Goal: Task Accomplishment & Management: Manage account settings

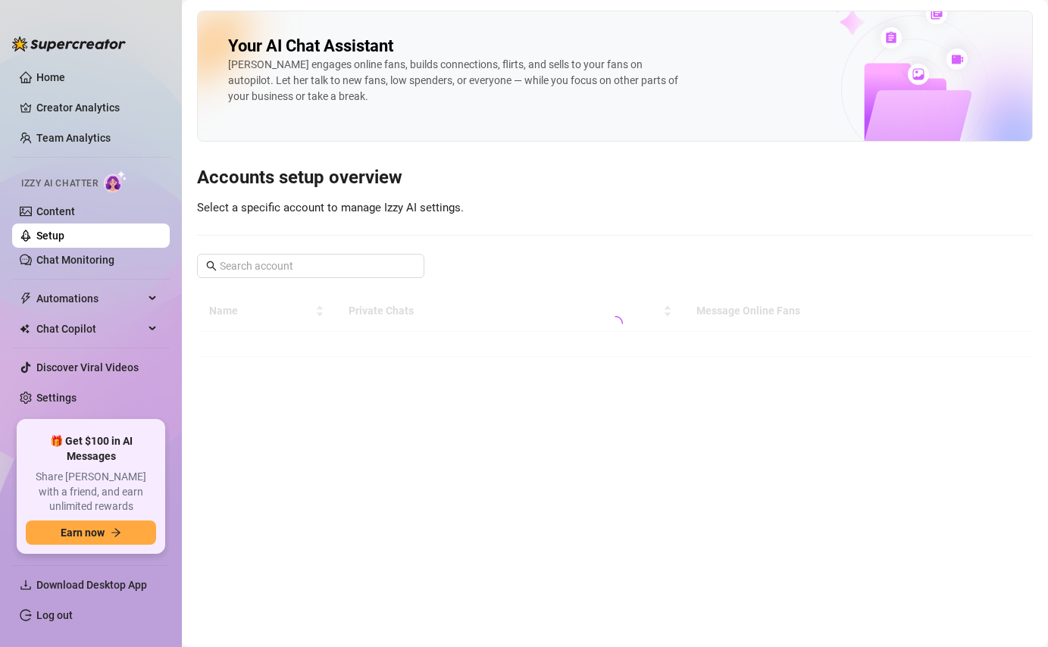
click at [45, 123] on ul "Home Creator Analytics Team Analytics Izzy AI Chatter Content Setup Chat Monito…" at bounding box center [91, 236] width 158 height 355
click at [44, 137] on link "Team Analytics" at bounding box center [73, 138] width 74 height 12
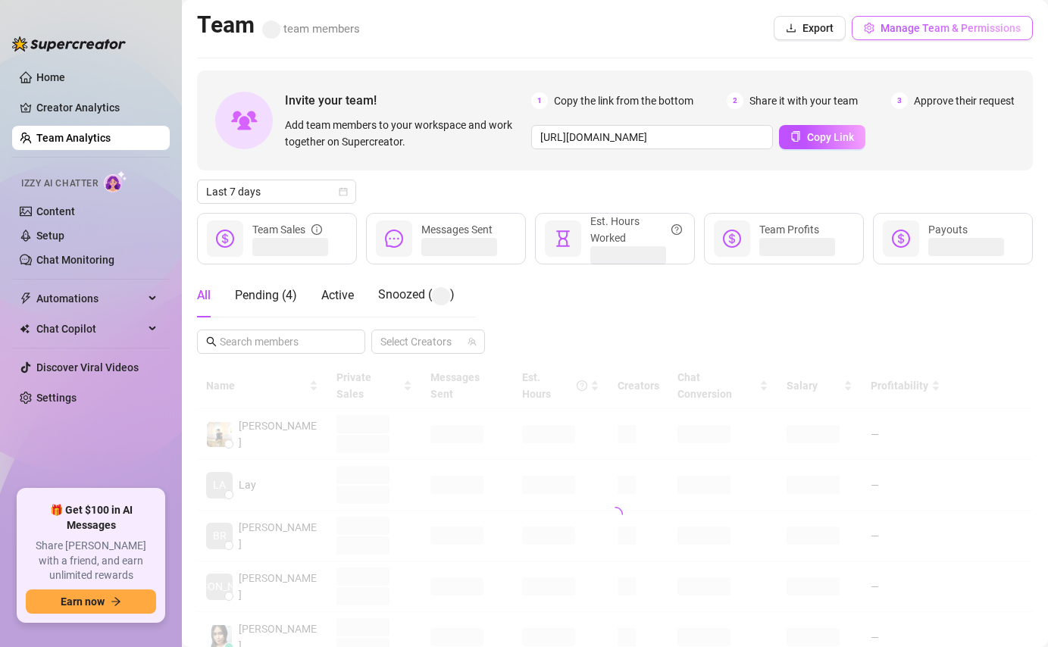
click at [924, 34] on button "Manage Team & Permissions" at bounding box center [942, 28] width 181 height 24
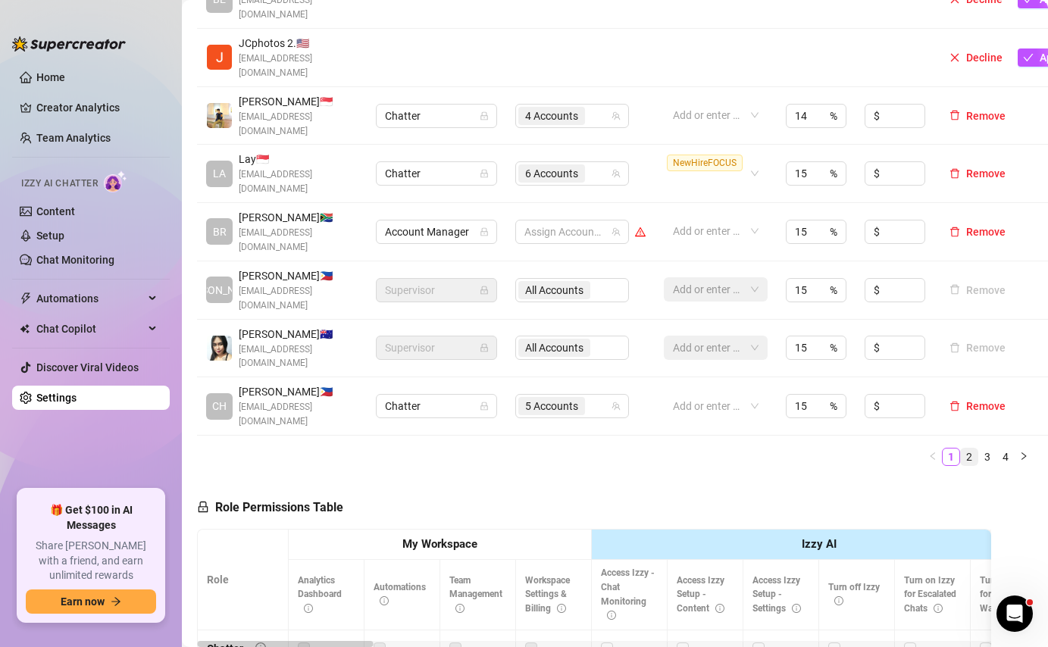
click at [970, 449] on link "2" at bounding box center [969, 457] width 17 height 17
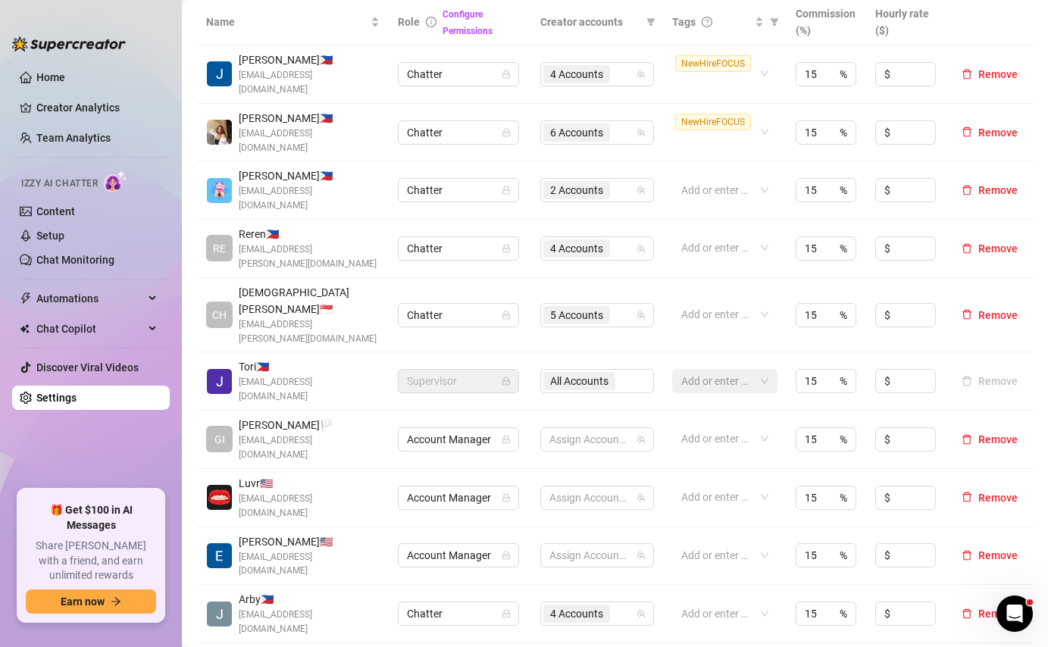
scroll to position [323, 0]
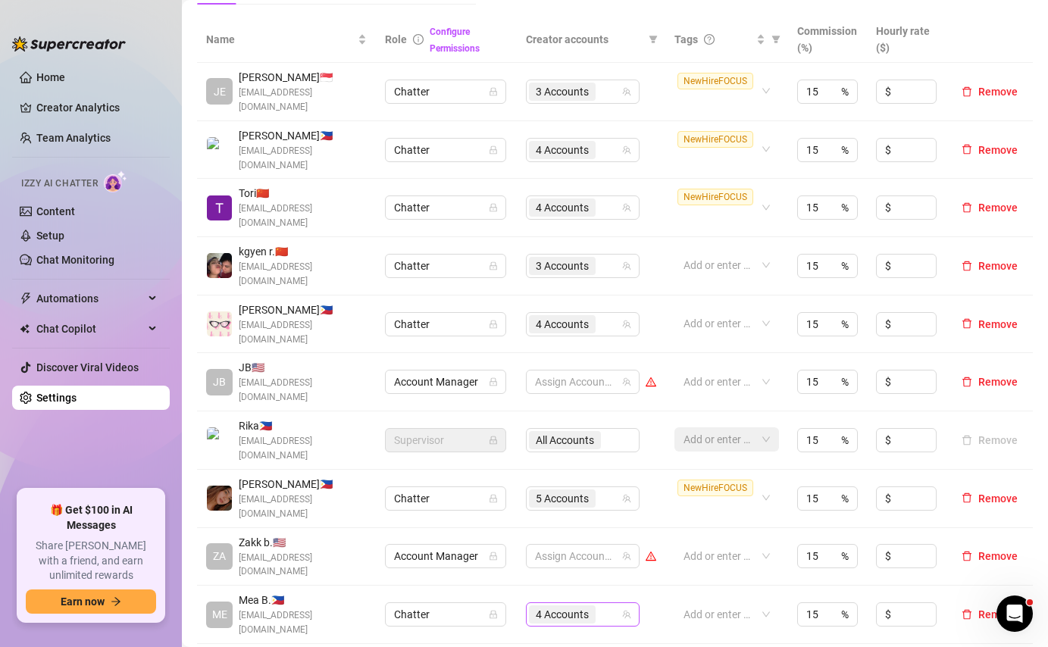
click at [610, 604] on div "4 Accounts" at bounding box center [575, 614] width 92 height 21
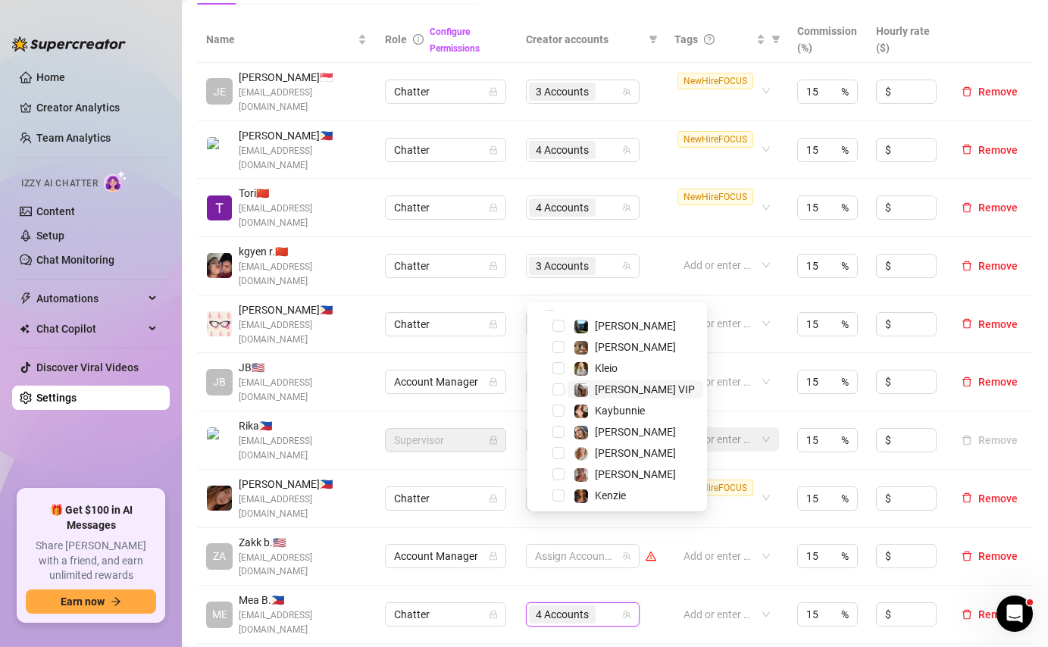
scroll to position [13, 0]
click at [562, 364] on span "Select tree node" at bounding box center [558, 370] width 12 height 12
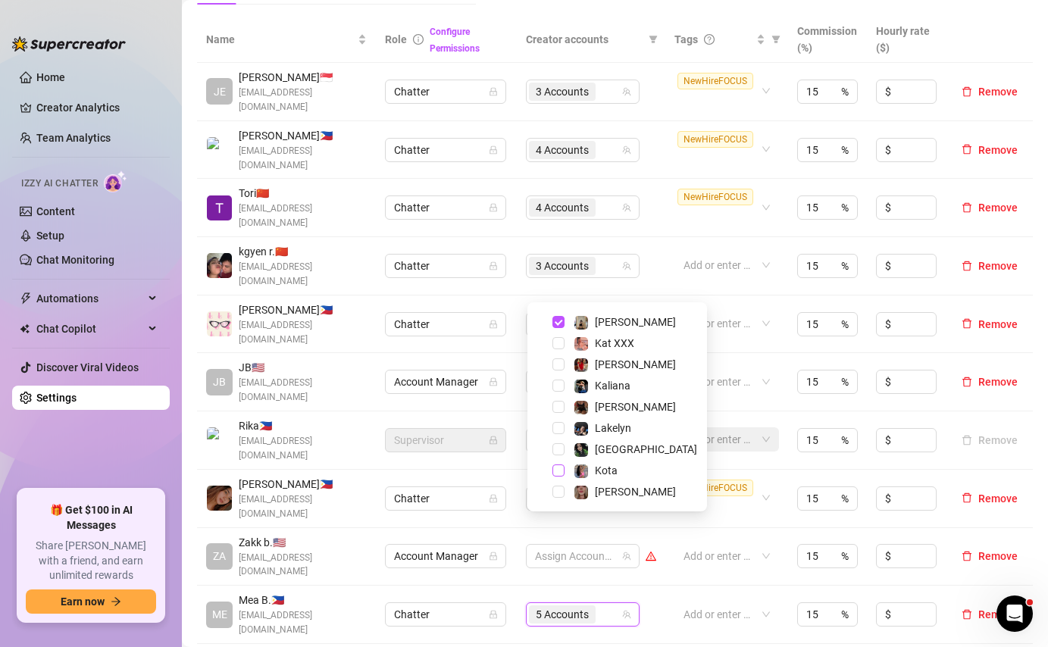
click at [561, 470] on span "Select tree node" at bounding box center [558, 470] width 12 height 12
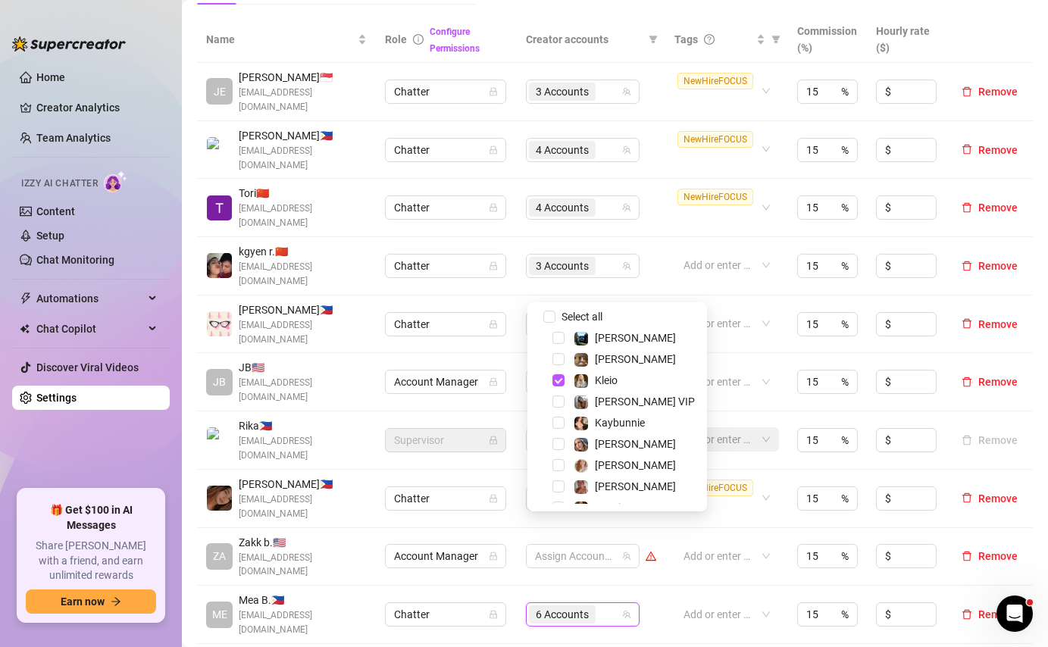
scroll to position [0, 0]
click at [558, 338] on span "Select tree node" at bounding box center [558, 340] width 12 height 12
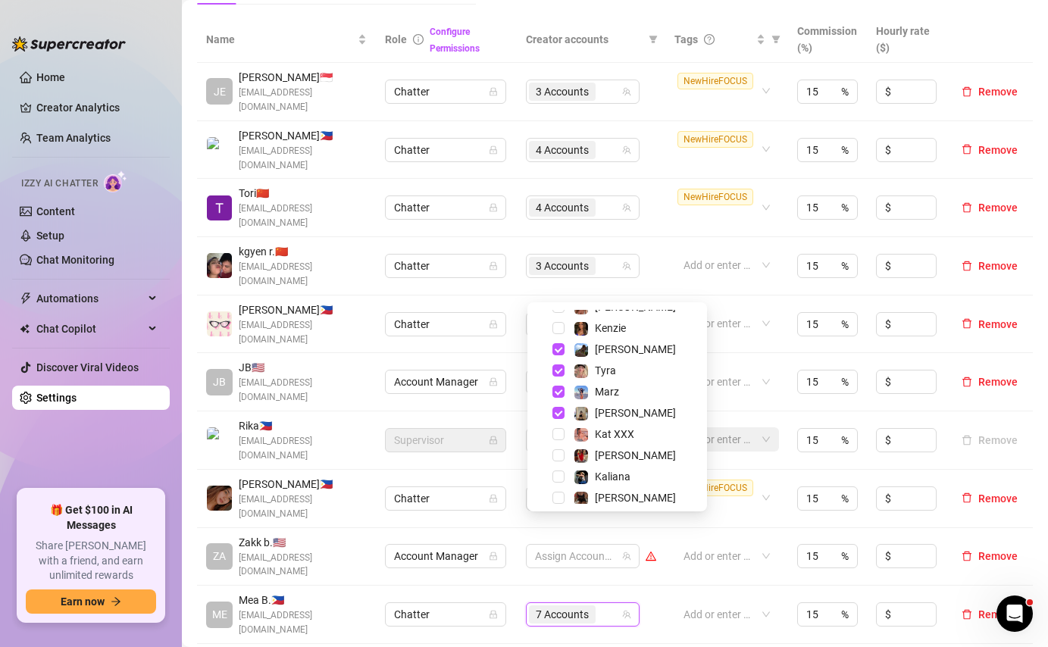
scroll to position [205, 0]
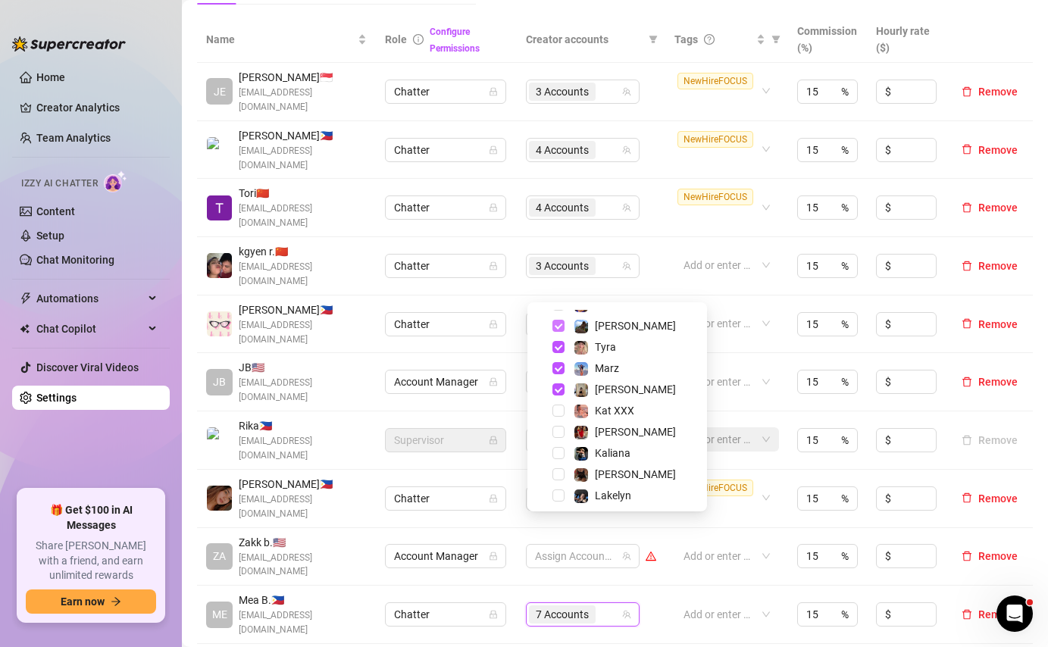
click at [558, 327] on span "Select tree node" at bounding box center [558, 326] width 12 height 12
click at [558, 344] on span "Select tree node" at bounding box center [558, 347] width 12 height 12
click at [558, 365] on span "Select tree node" at bounding box center [558, 368] width 12 height 12
click at [558, 389] on span "Select tree node" at bounding box center [558, 389] width 12 height 12
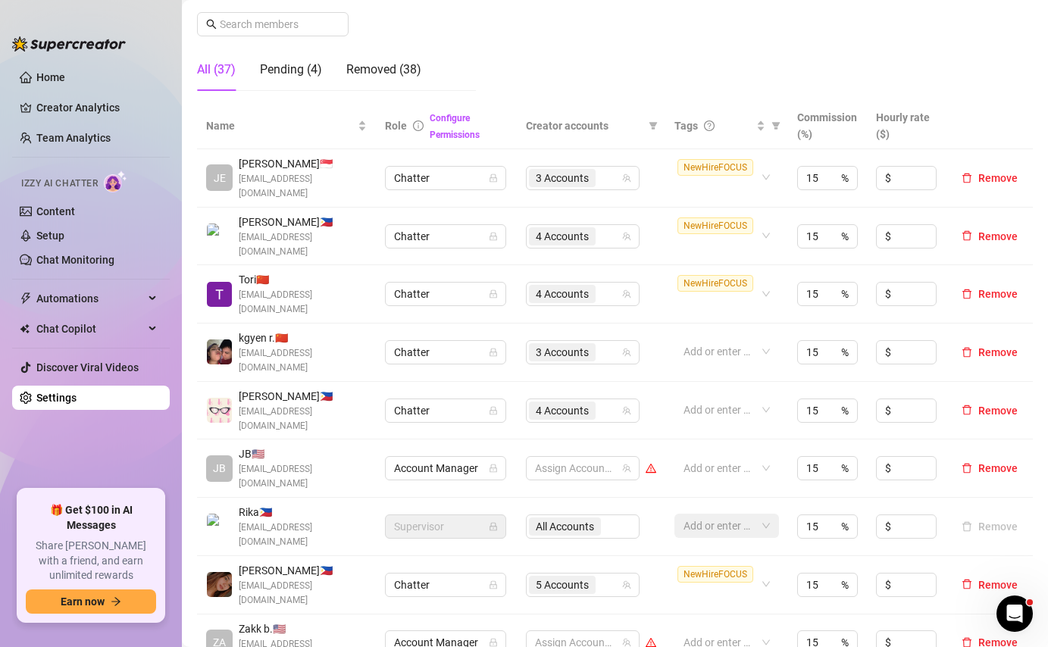
scroll to position [233, 0]
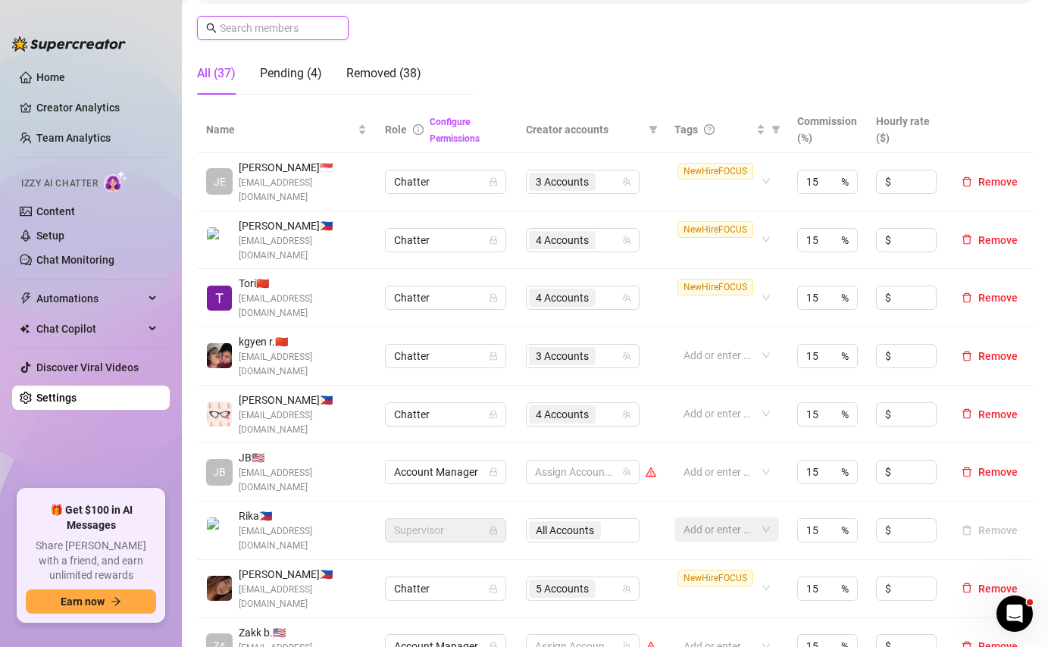
click at [238, 31] on input "text" at bounding box center [274, 28] width 108 height 17
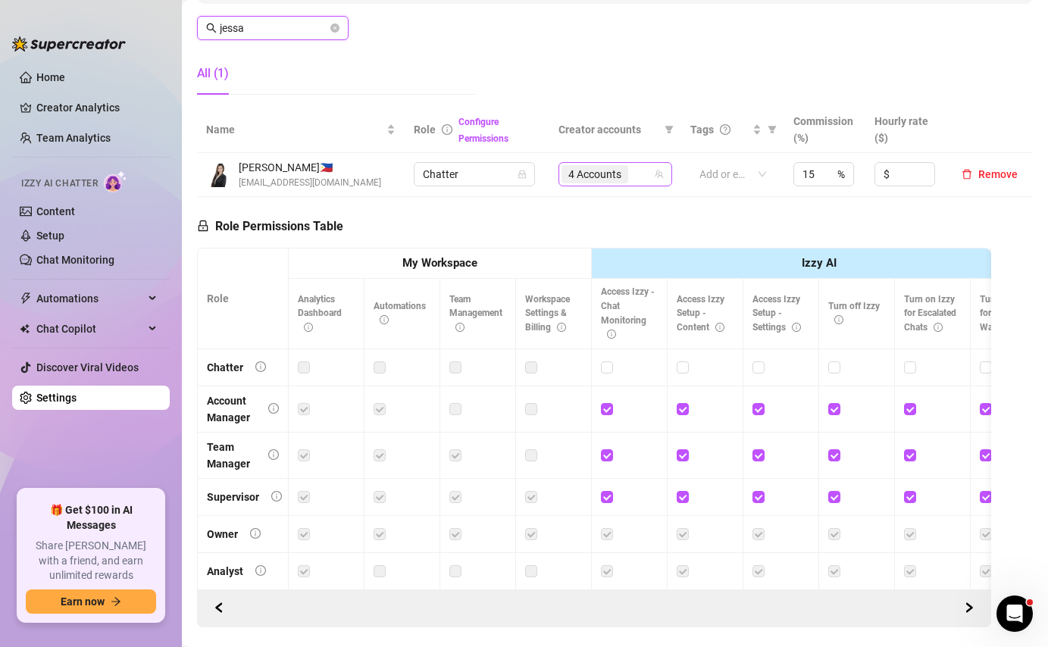
click at [636, 180] on div "4 Accounts" at bounding box center [607, 174] width 92 height 21
type input "jessa"
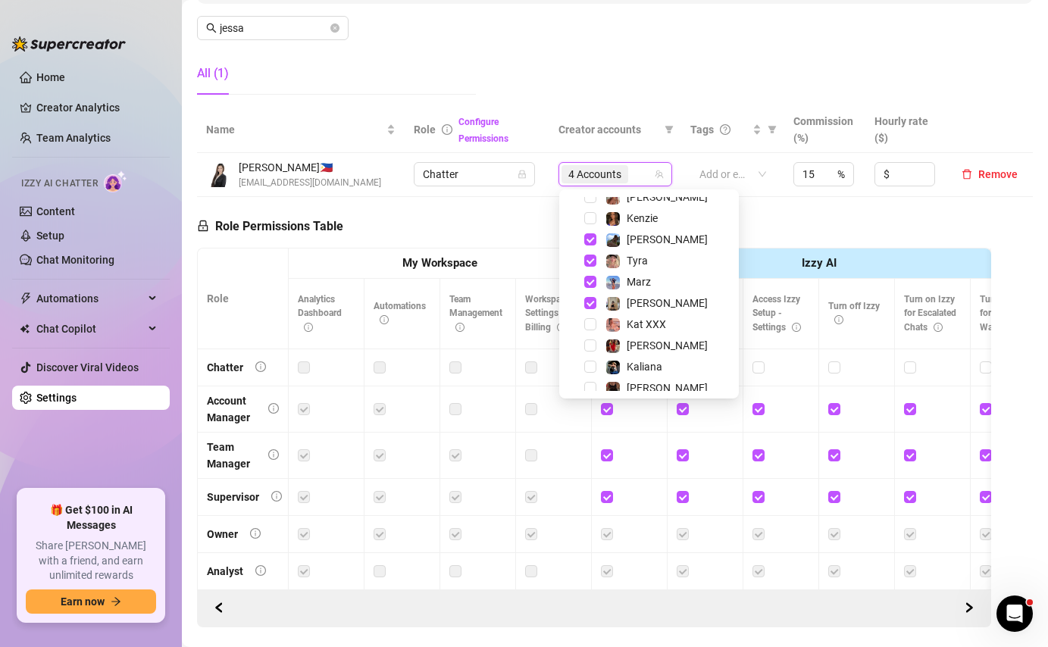
scroll to position [178, 0]
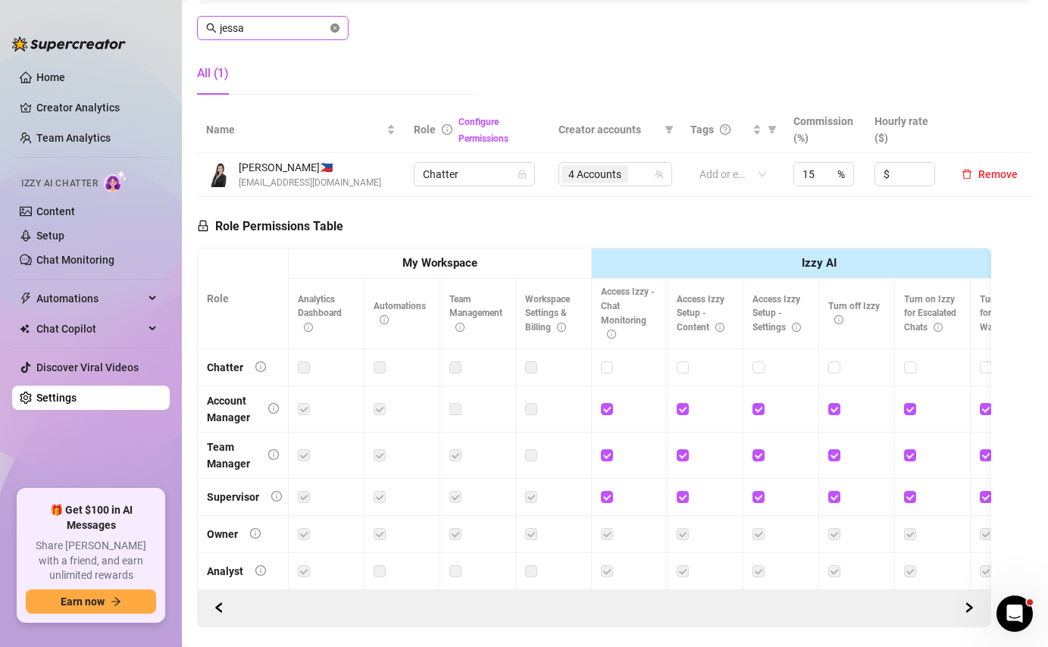
click at [334, 27] on icon "close-circle" at bounding box center [334, 27] width 9 height 9
click at [639, 180] on div "4 Accounts" at bounding box center [607, 174] width 92 height 21
type input "[PERSON_NAME]"
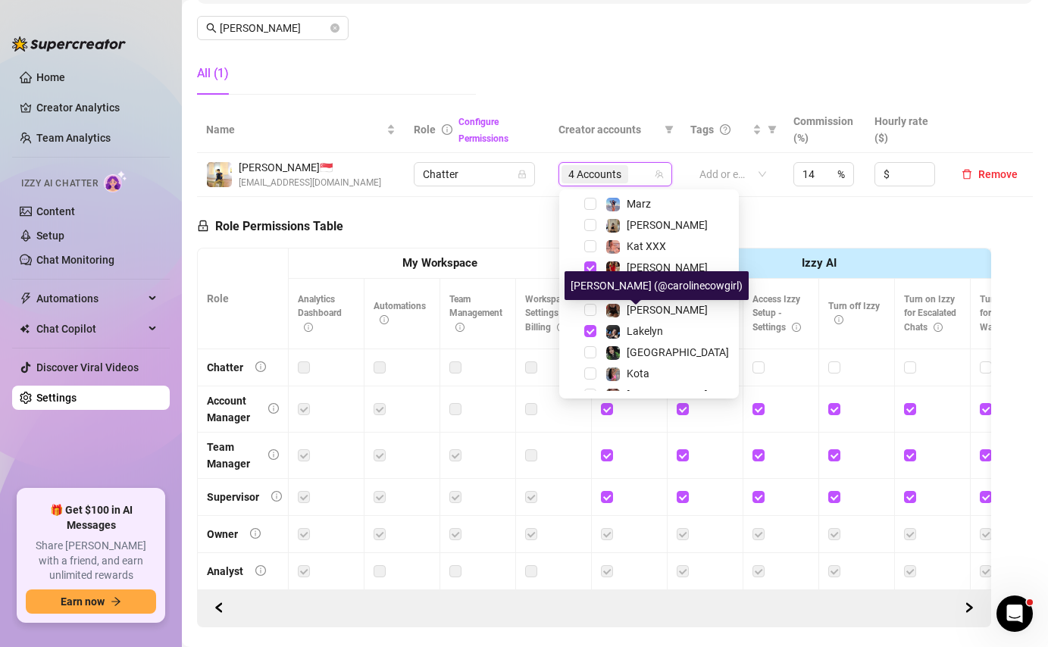
scroll to position [273, 0]
